Goal: Book appointment/travel/reservation

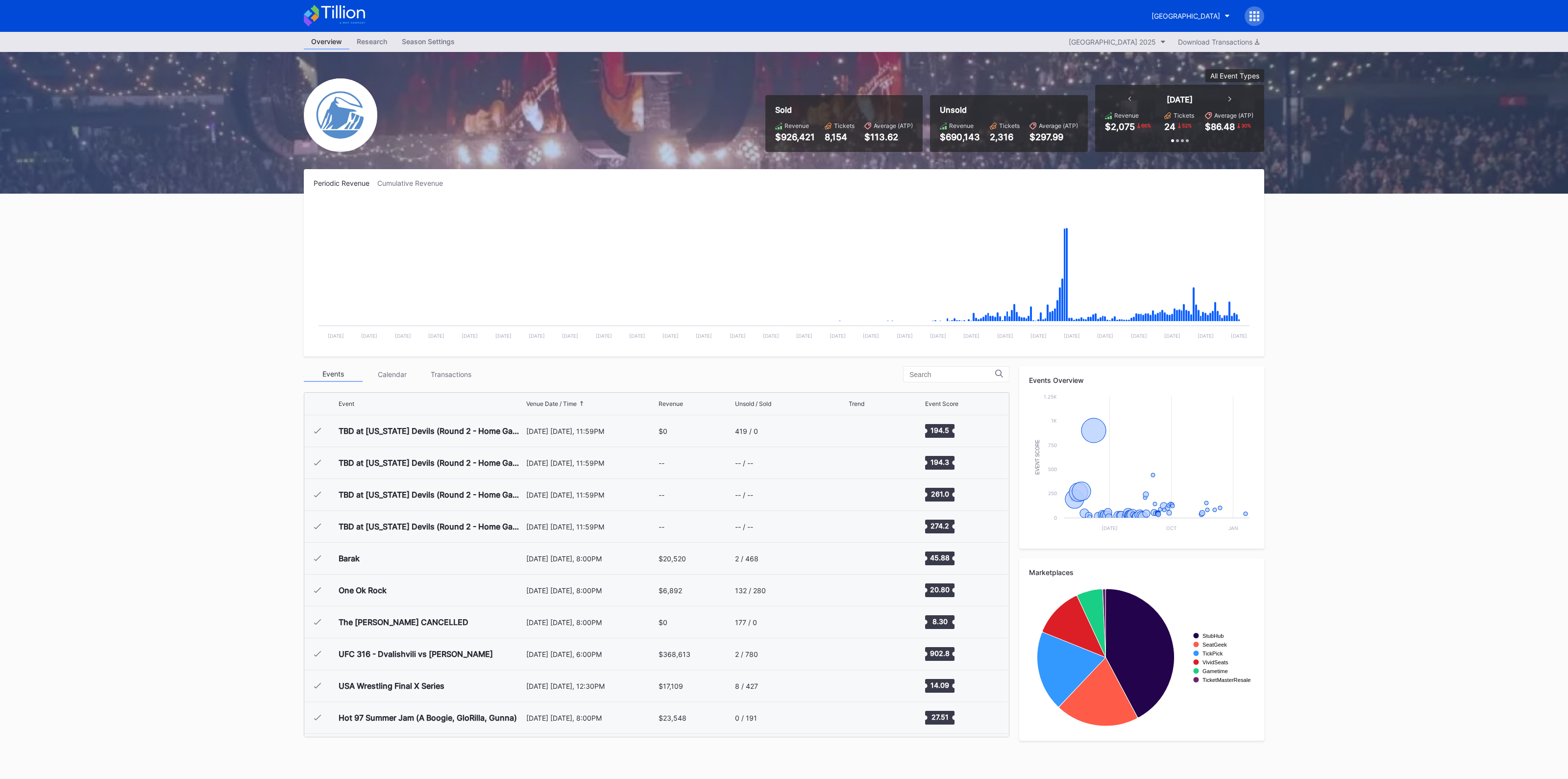
scroll to position [1020, 0]
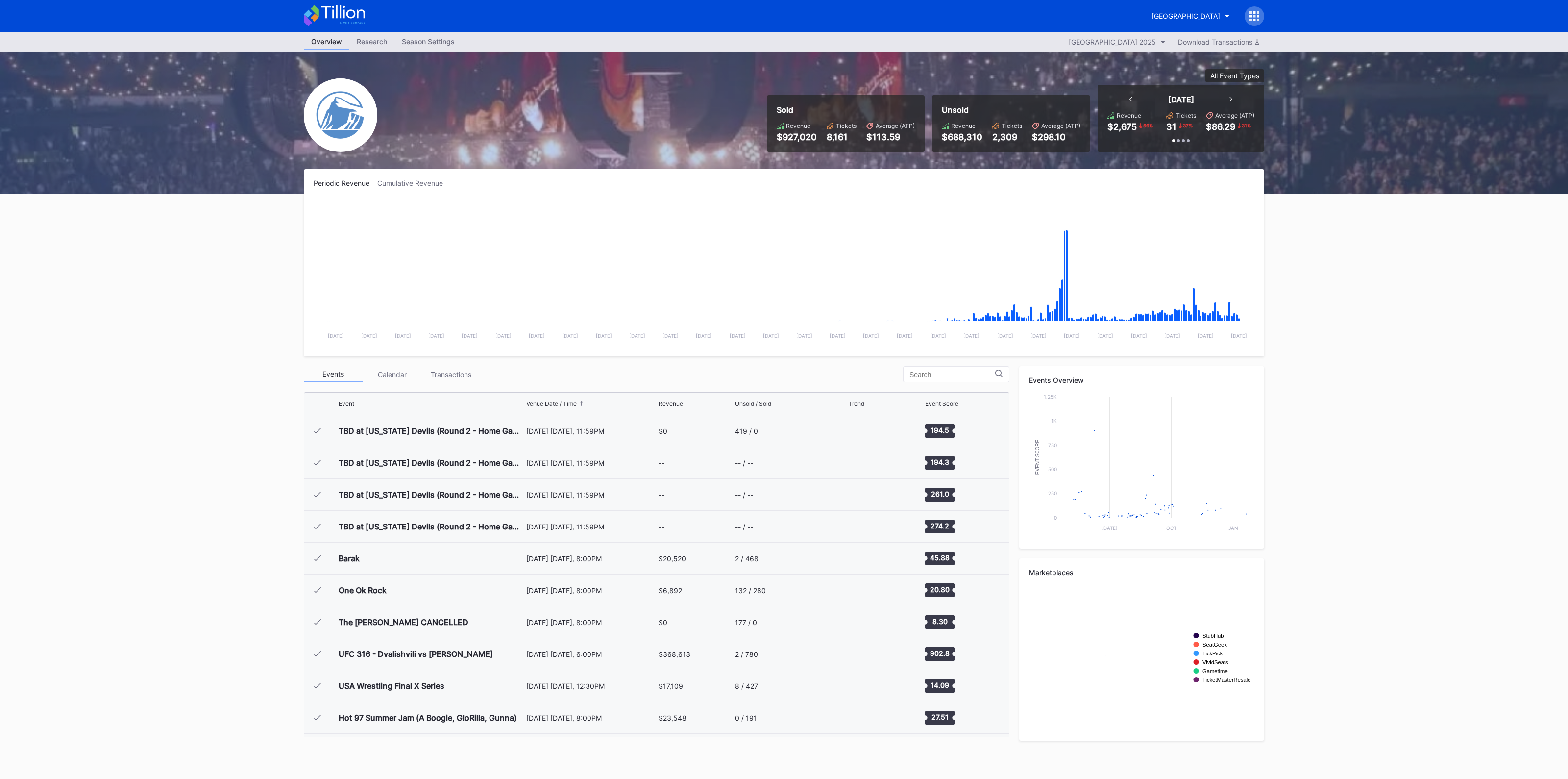
scroll to position [1020, 0]
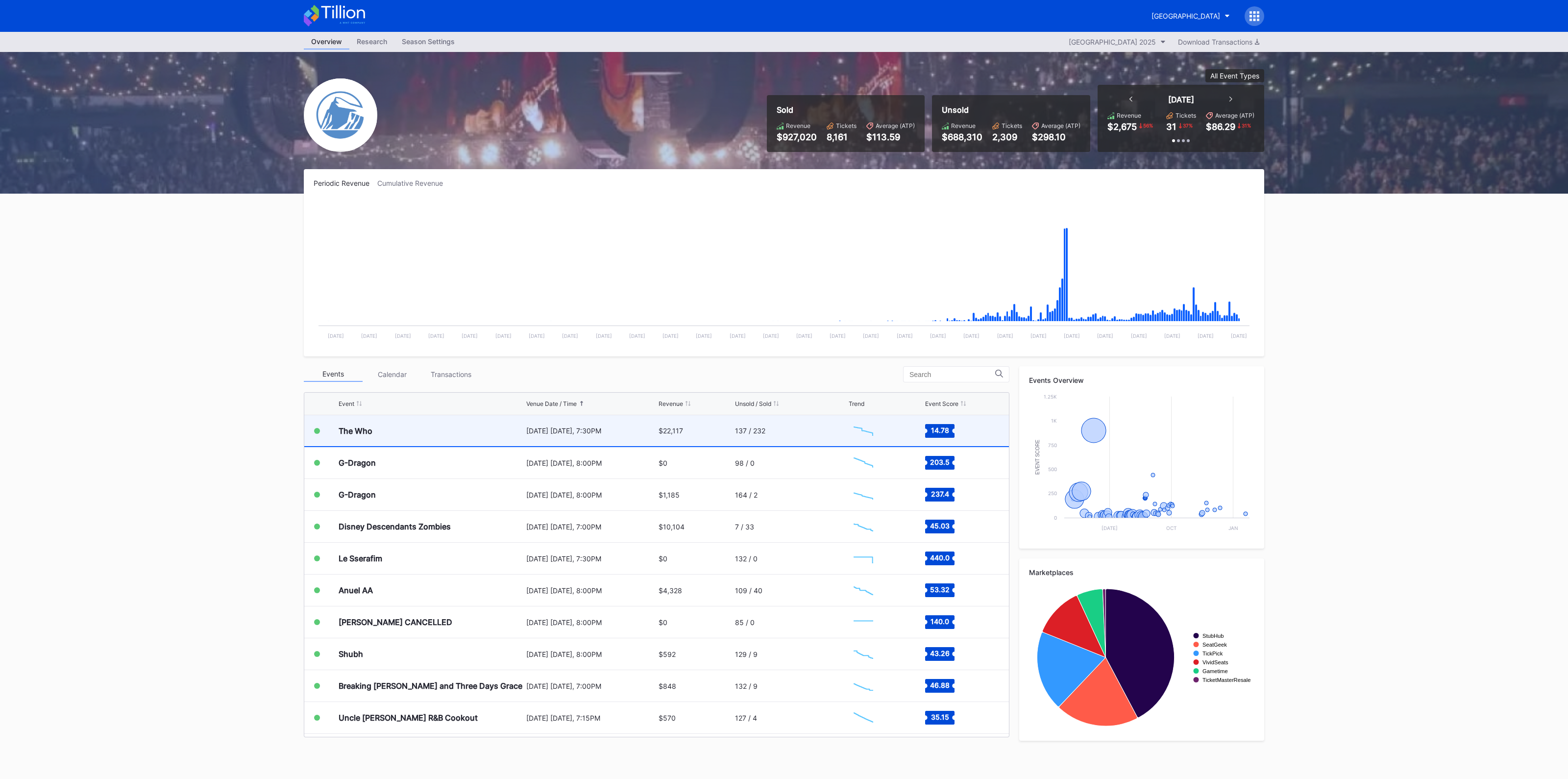
click at [584, 424] on div "[DATE] [DATE], 7:30PM" at bounding box center [591, 430] width 130 height 30
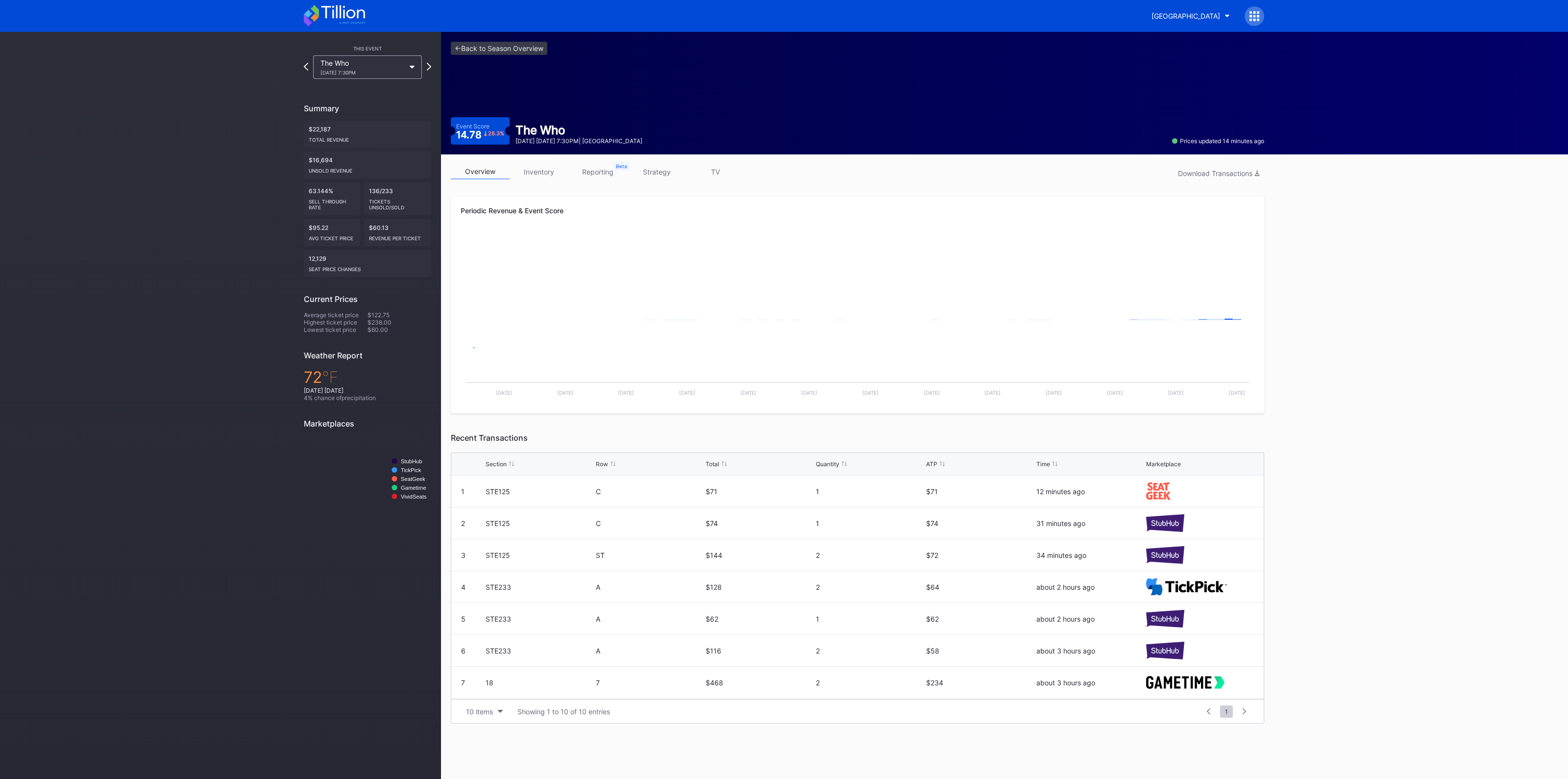
click at [543, 170] on link "inventory" at bounding box center [539, 171] width 59 height 15
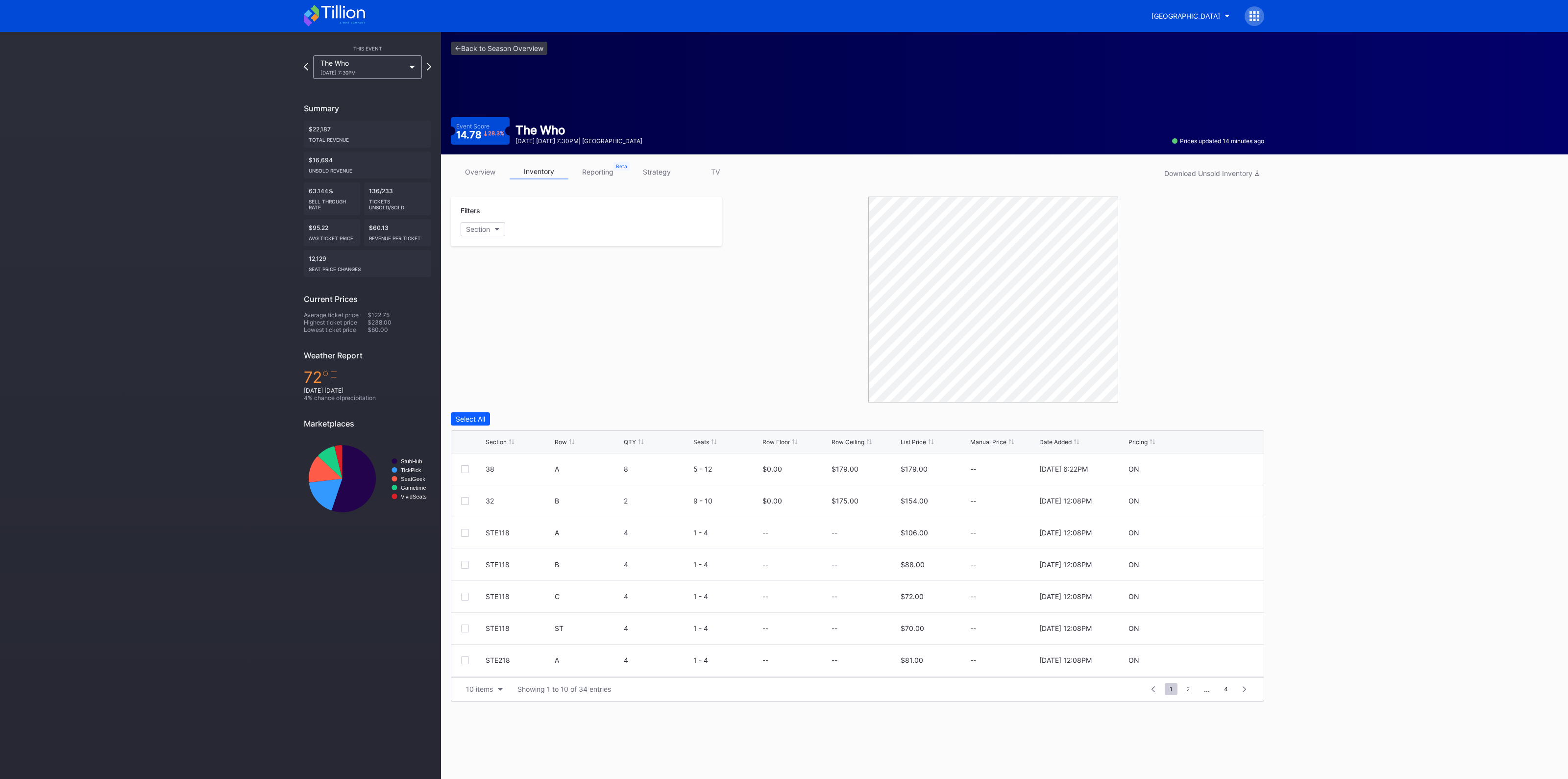
click at [503, 444] on div "Section Row QTY Seats Row Floor Row Ceiling List Price Manual Price Date Added …" at bounding box center [857, 441] width 812 height 23
click at [496, 438] on div "Section" at bounding box center [495, 441] width 21 height 7
click at [505, 50] on link "<- Back to Season Overview" at bounding box center [499, 47] width 96 height 13
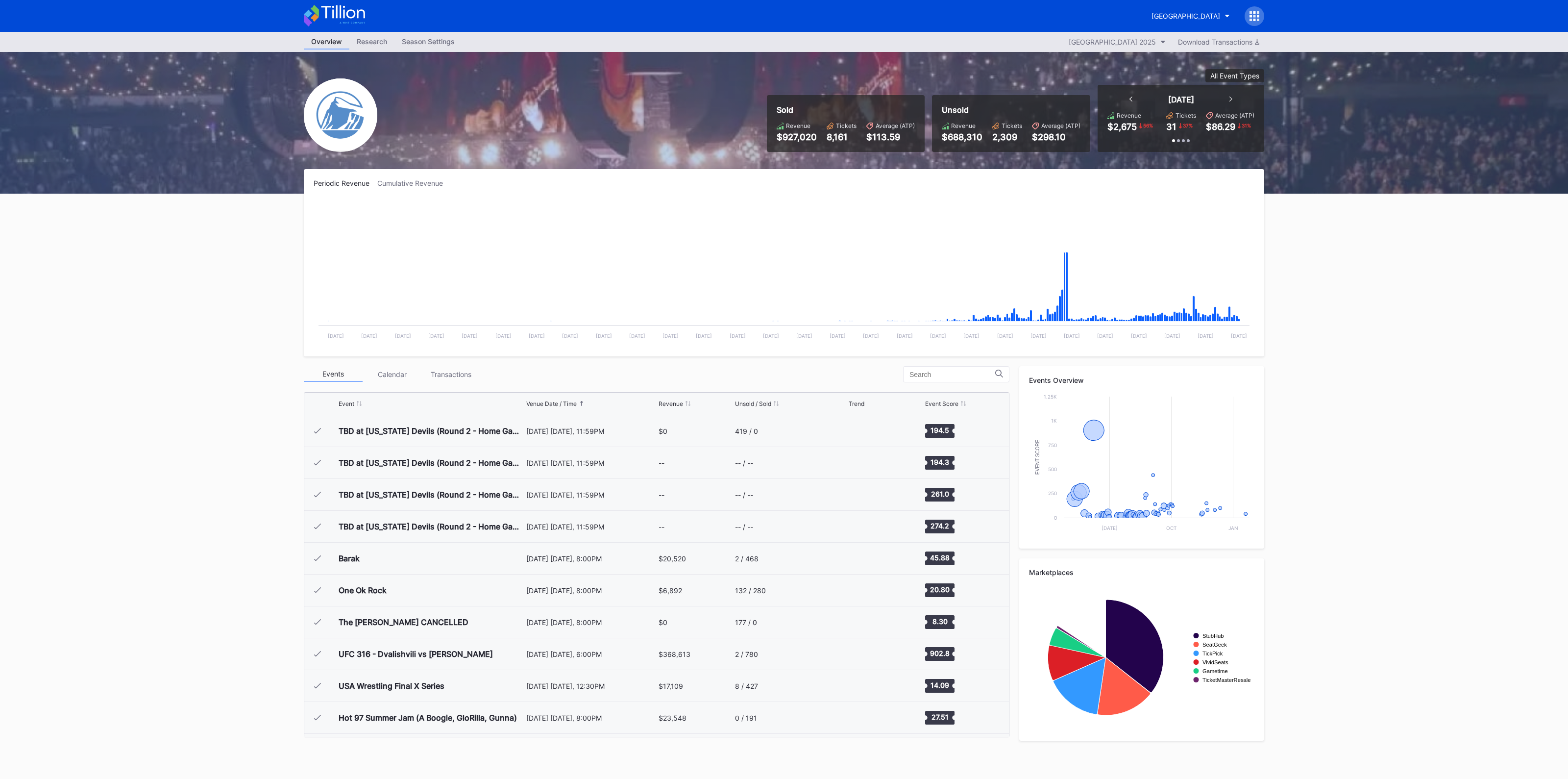
scroll to position [1020, 0]
